Goal: Purchase product/service

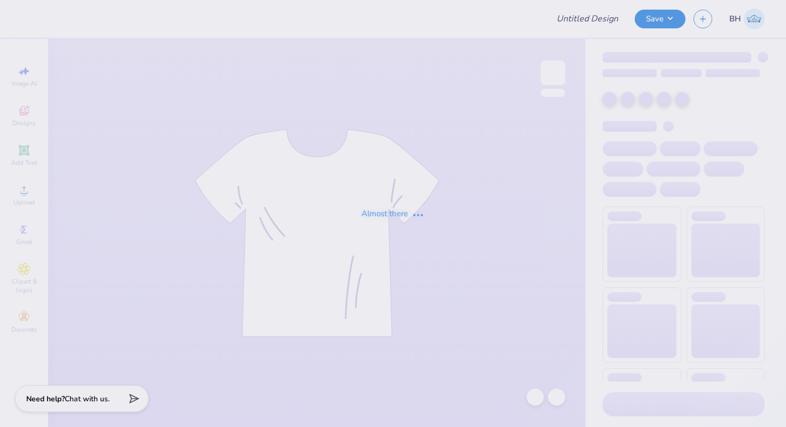
type input "Black Seniors 2026 Sweats"
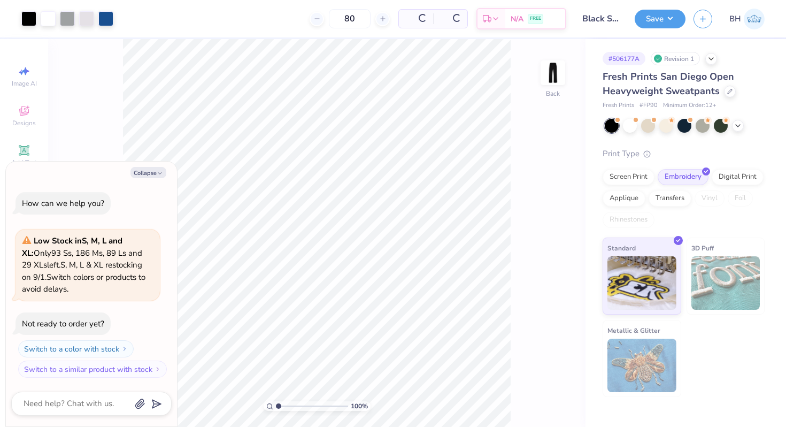
type textarea "x"
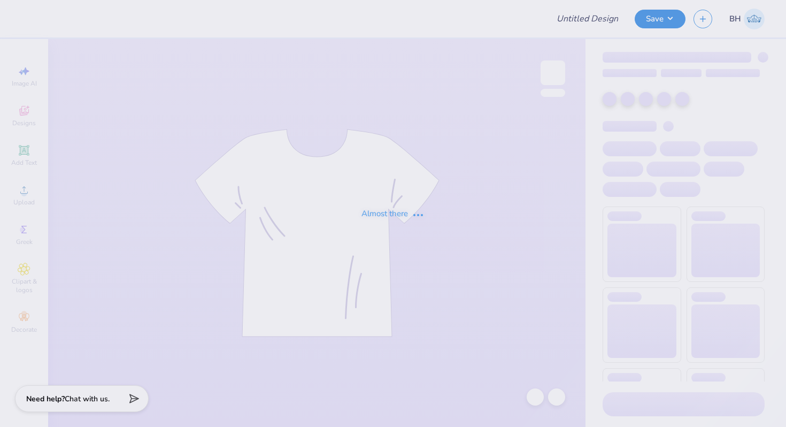
type input "Black Seniors 2026 Sweats"
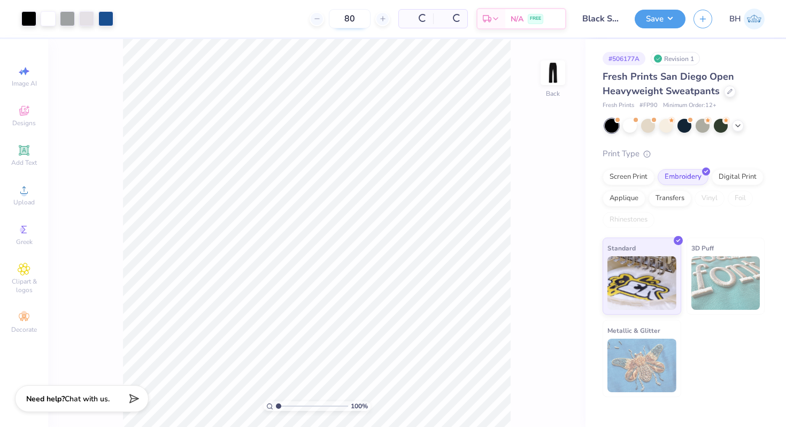
click at [359, 19] on div "80" at bounding box center [350, 18] width 80 height 19
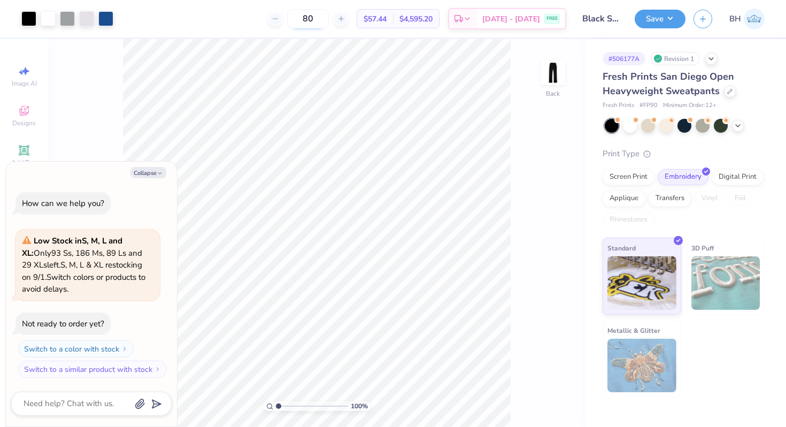
type input "8"
type input "50"
click at [472, 22] on icon at bounding box center [467, 20] width 9 height 9
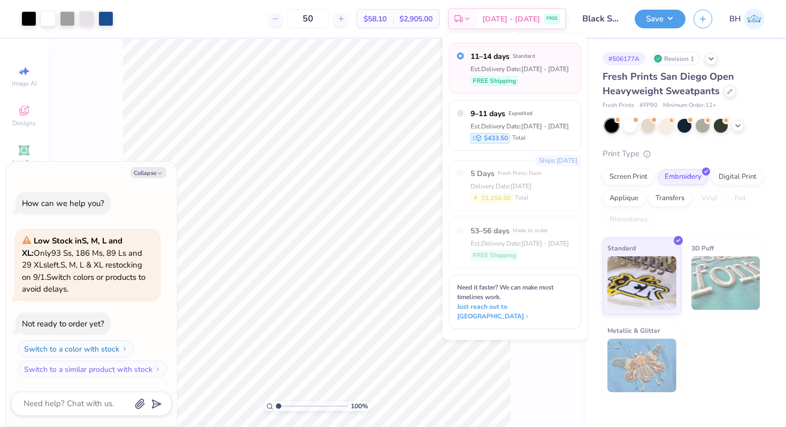
click at [434, 12] on div "$2,905.00 Total" at bounding box center [416, 19] width 46 height 18
